Goal: Check status

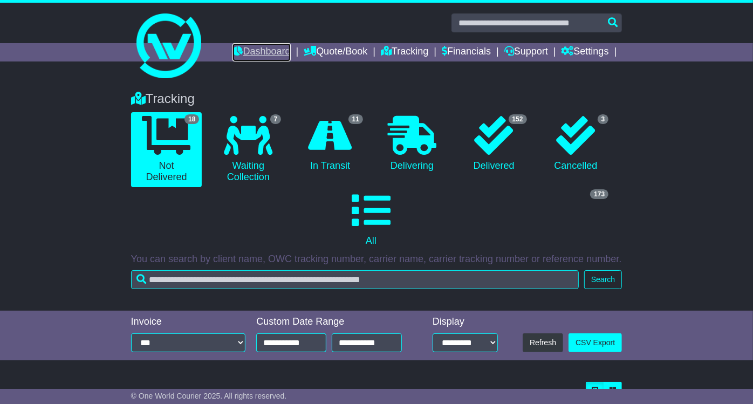
click at [276, 59] on link "Dashboard" at bounding box center [261, 52] width 58 height 18
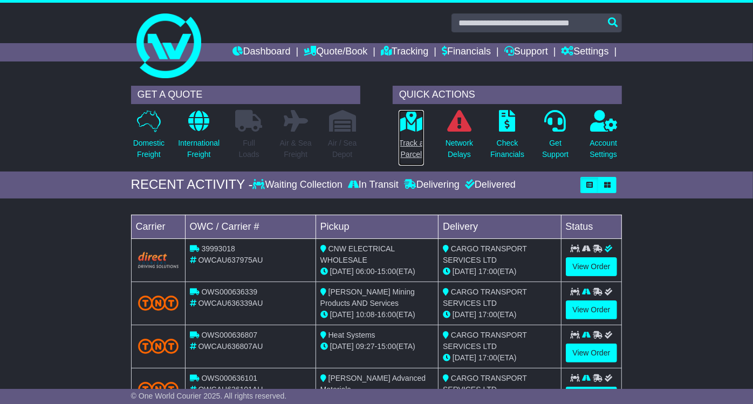
click at [414, 140] on p "Track a Parcel" at bounding box center [411, 149] width 25 height 23
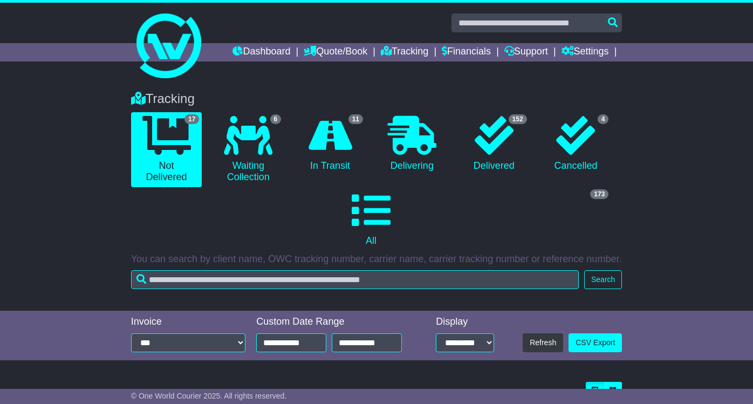
click at [345, 146] on icon at bounding box center [330, 135] width 44 height 39
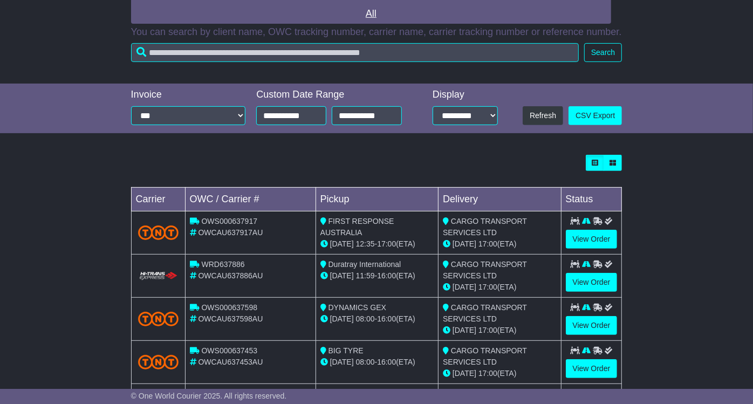
scroll to position [462, 0]
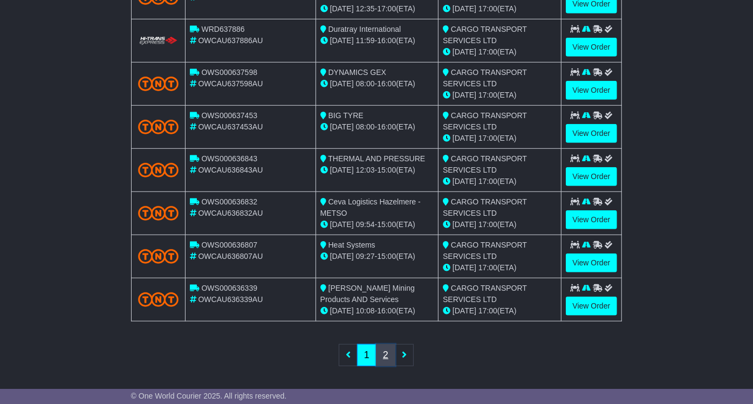
click at [386, 350] on link "2" at bounding box center [385, 355] width 19 height 22
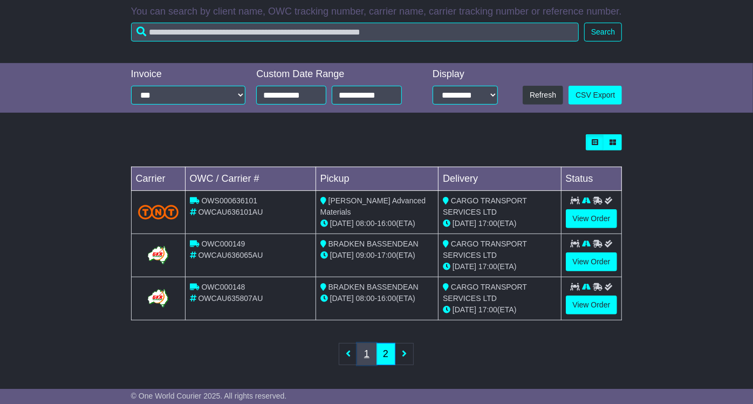
click at [363, 351] on link "1" at bounding box center [366, 354] width 19 height 22
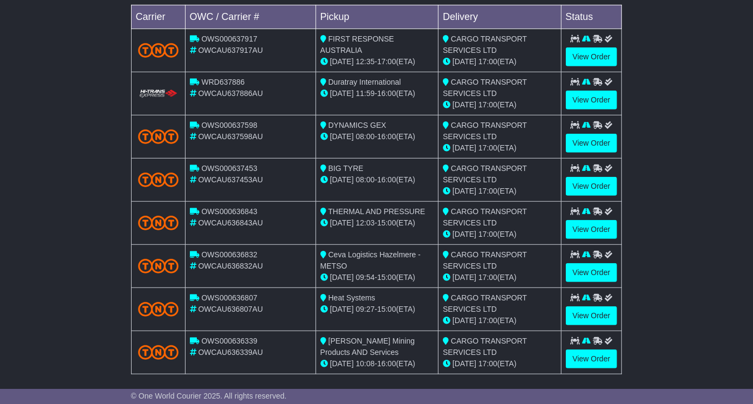
scroll to position [427, 0]
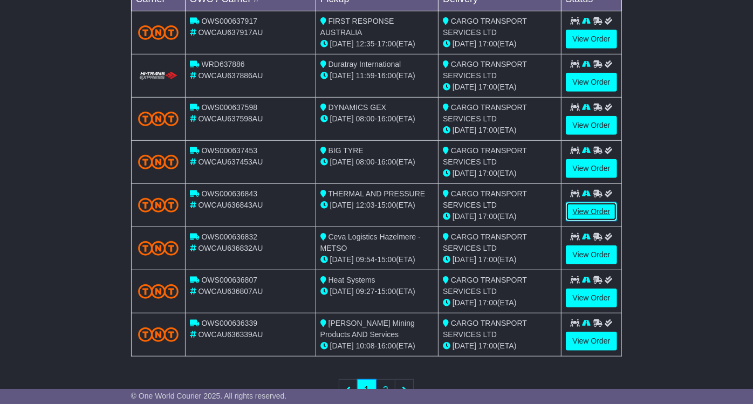
click at [586, 214] on link "View Order" at bounding box center [592, 211] width 52 height 19
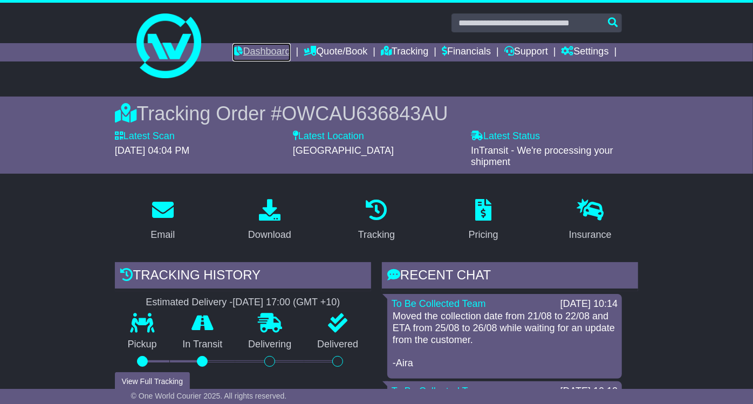
click at [243, 47] on link "Dashboard" at bounding box center [261, 52] width 58 height 18
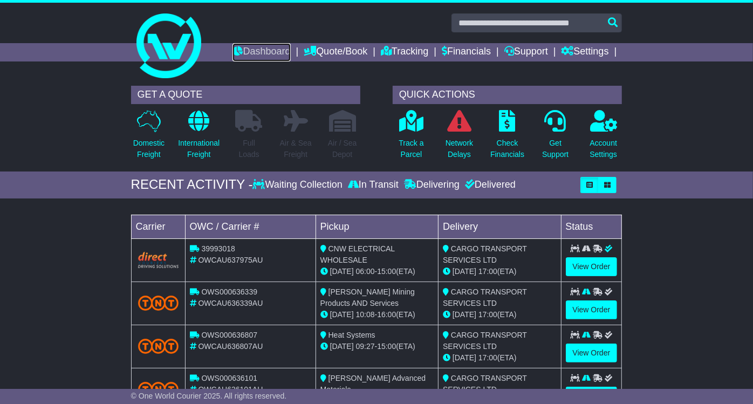
drag, startPoint x: 231, startPoint y: 48, endPoint x: 223, endPoint y: 53, distance: 9.7
click at [232, 47] on icon at bounding box center [237, 51] width 10 height 10
drag, startPoint x: 413, startPoint y: 151, endPoint x: 395, endPoint y: 156, distance: 17.9
click at [413, 150] on p "Track a Parcel" at bounding box center [411, 149] width 25 height 23
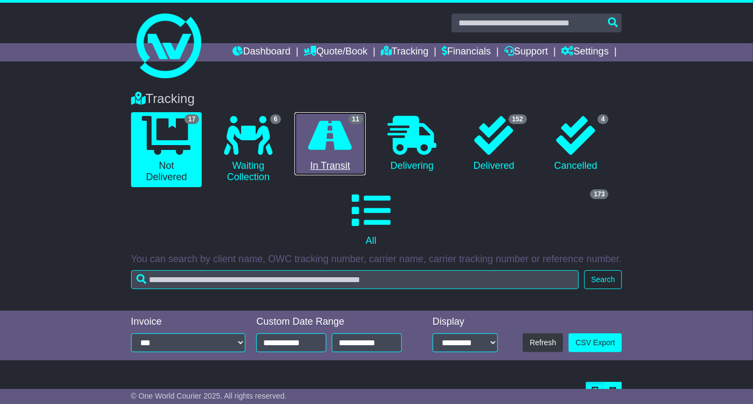
click at [328, 141] on icon at bounding box center [330, 135] width 44 height 39
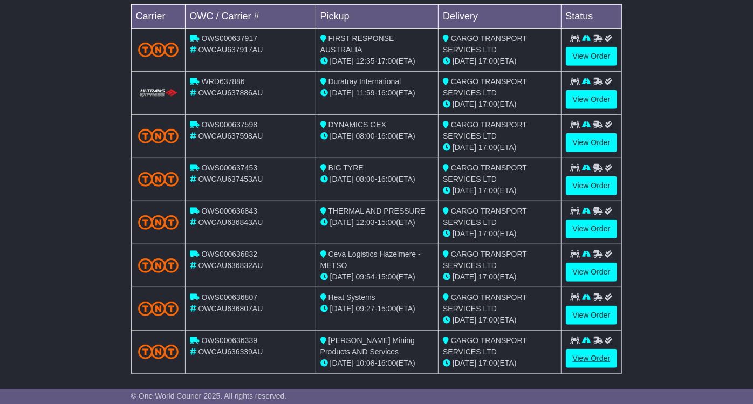
scroll to position [462, 0]
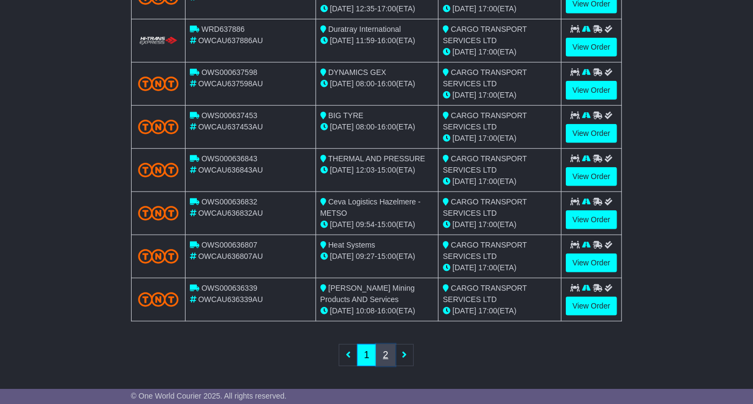
click at [391, 354] on link "2" at bounding box center [385, 355] width 19 height 22
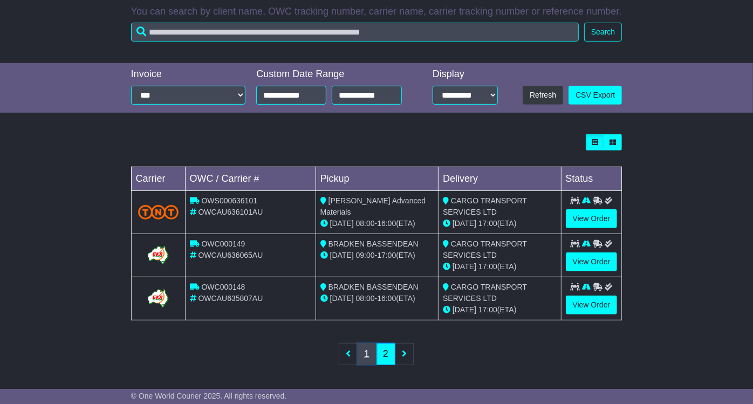
click at [363, 354] on link "1" at bounding box center [366, 354] width 19 height 22
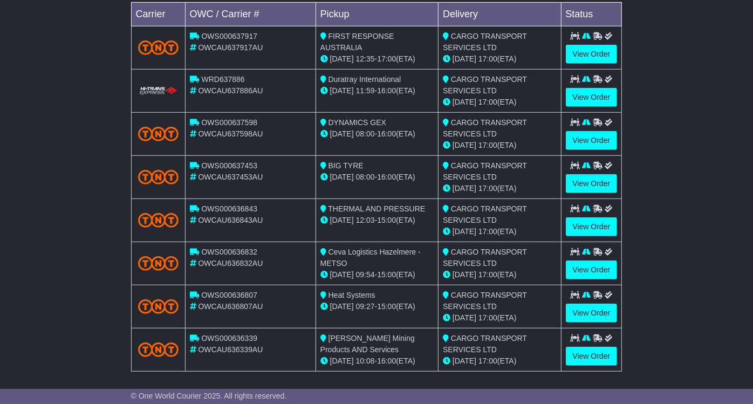
scroll to position [462, 0]
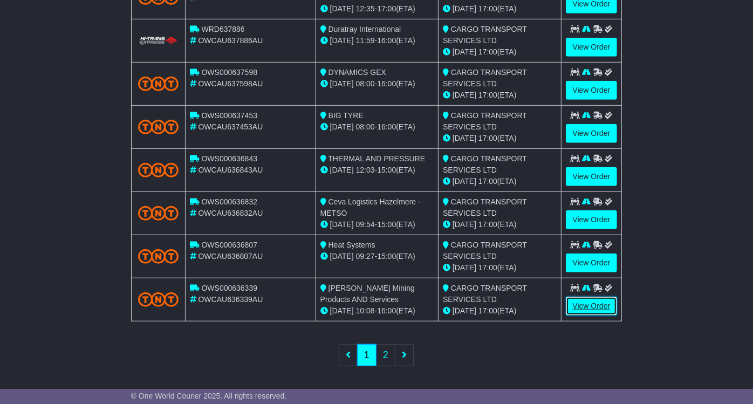
click at [602, 308] on link "View Order" at bounding box center [592, 306] width 52 height 19
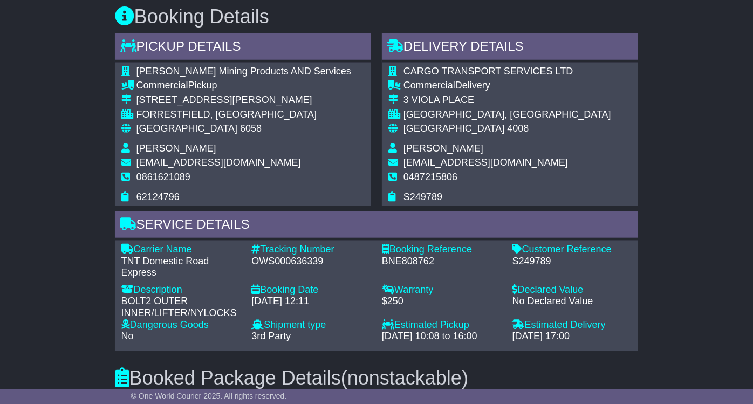
scroll to position [588, 0]
